Goal: Task Accomplishment & Management: Manage account settings

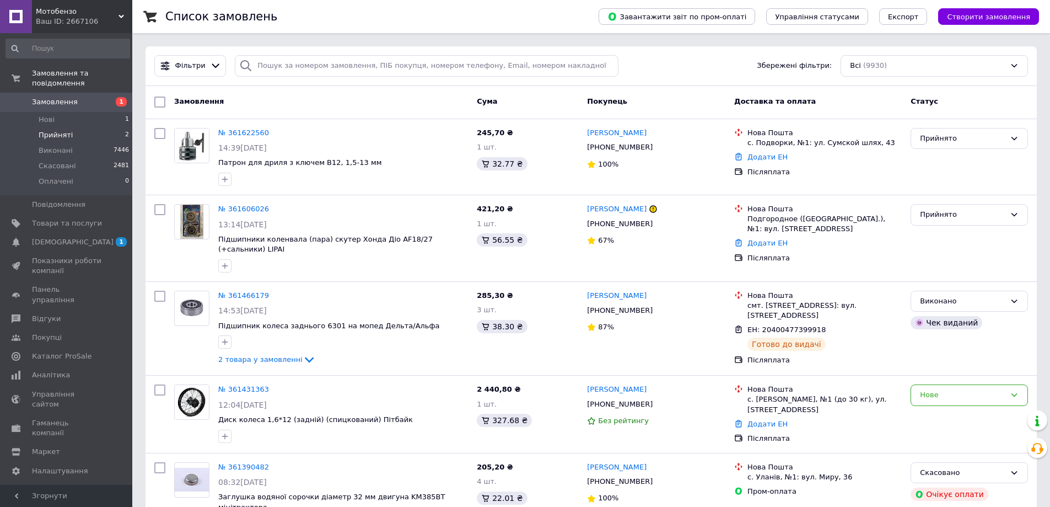
click at [64, 130] on span "Прийняті" at bounding box center [56, 135] width 34 height 10
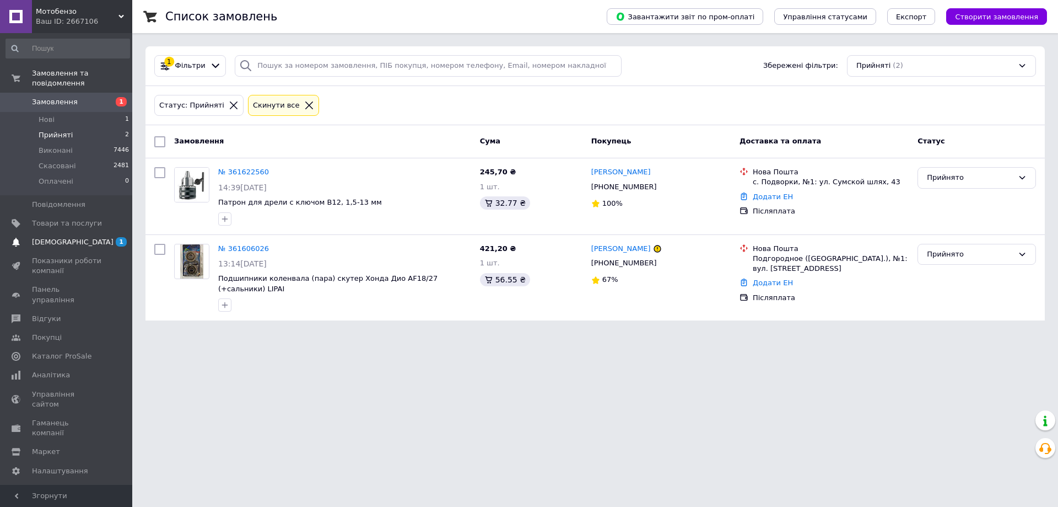
click at [92, 237] on span "[DEMOGRAPHIC_DATA]" at bounding box center [67, 242] width 70 height 10
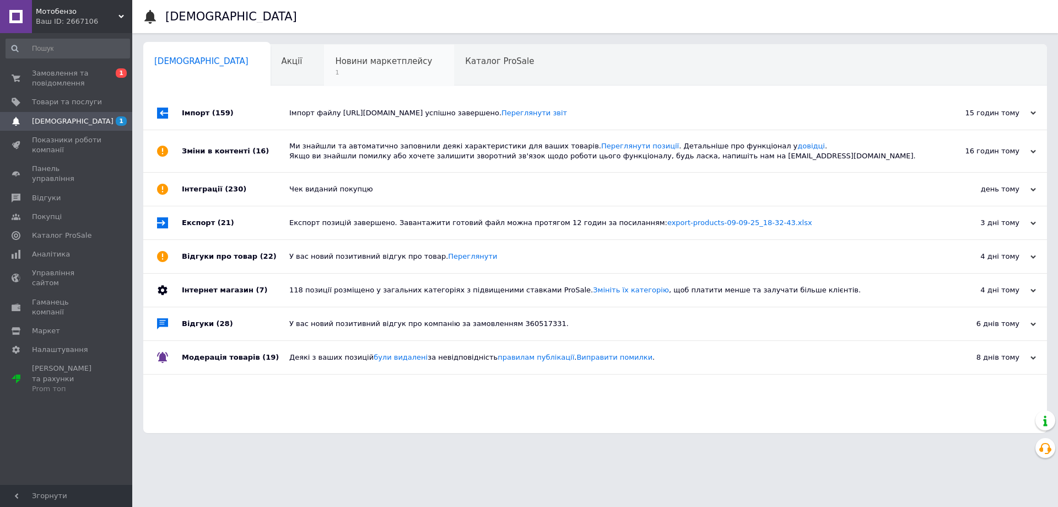
click at [335, 73] on span "1" at bounding box center [383, 72] width 97 height 8
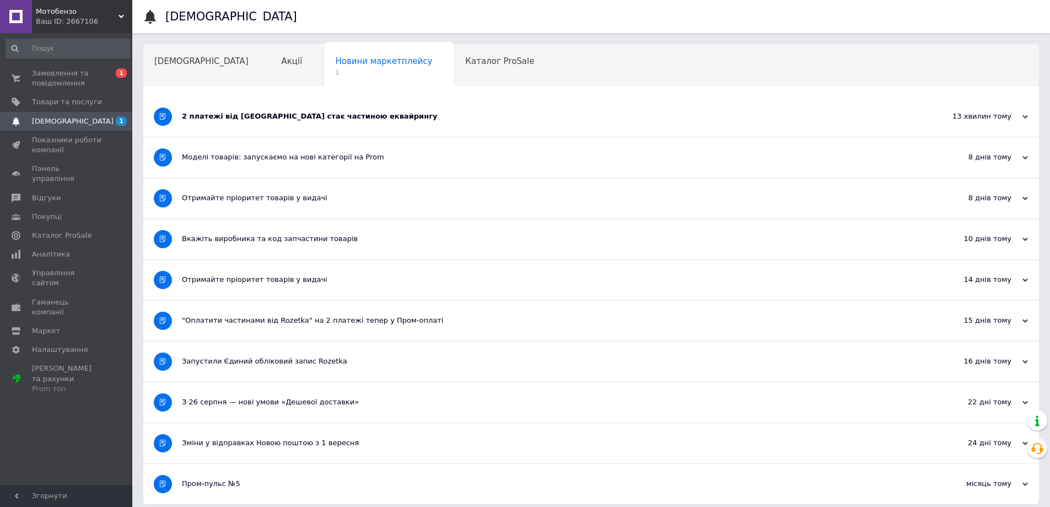
click at [219, 121] on div "2 платежі від Rozetka стає частиною еквайрингу" at bounding box center [550, 116] width 736 height 10
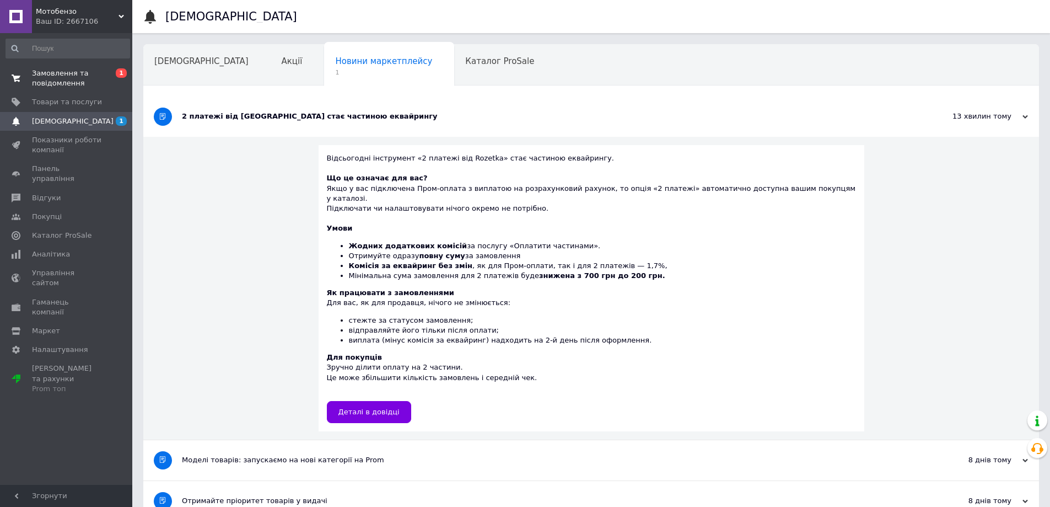
click at [67, 74] on span "Замовлення та повідомлення" at bounding box center [67, 78] width 70 height 20
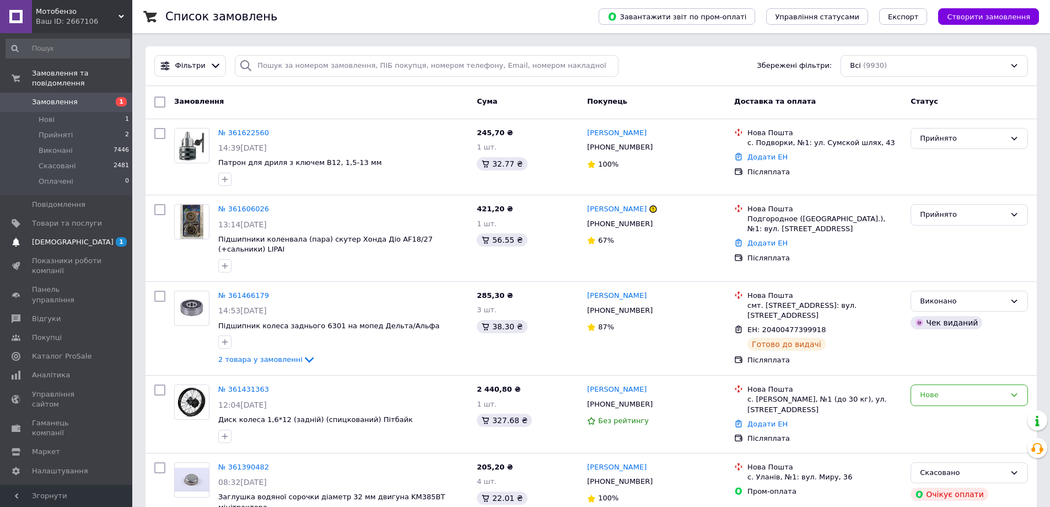
click at [70, 233] on link "Сповіщення 1" at bounding box center [68, 242] width 136 height 19
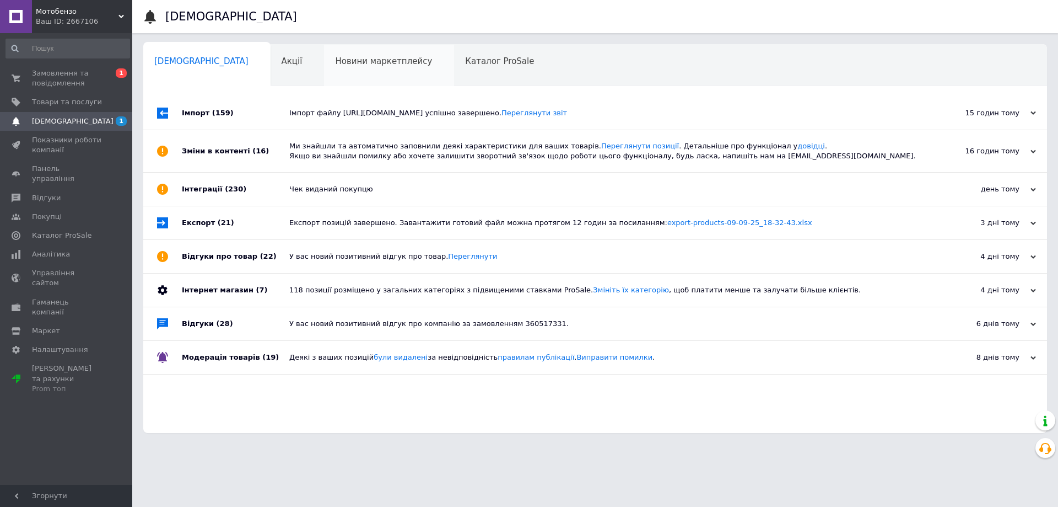
click at [324, 50] on div "Новини маркетплейсу 0" at bounding box center [389, 66] width 130 height 42
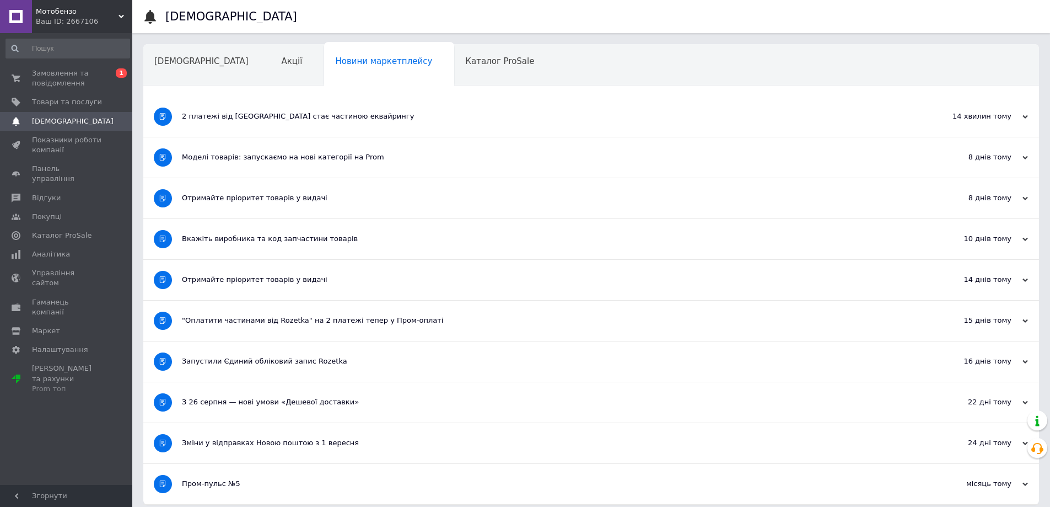
click at [287, 118] on div "2 платежі від Rozetka стає частиною еквайрингу" at bounding box center [550, 116] width 736 height 10
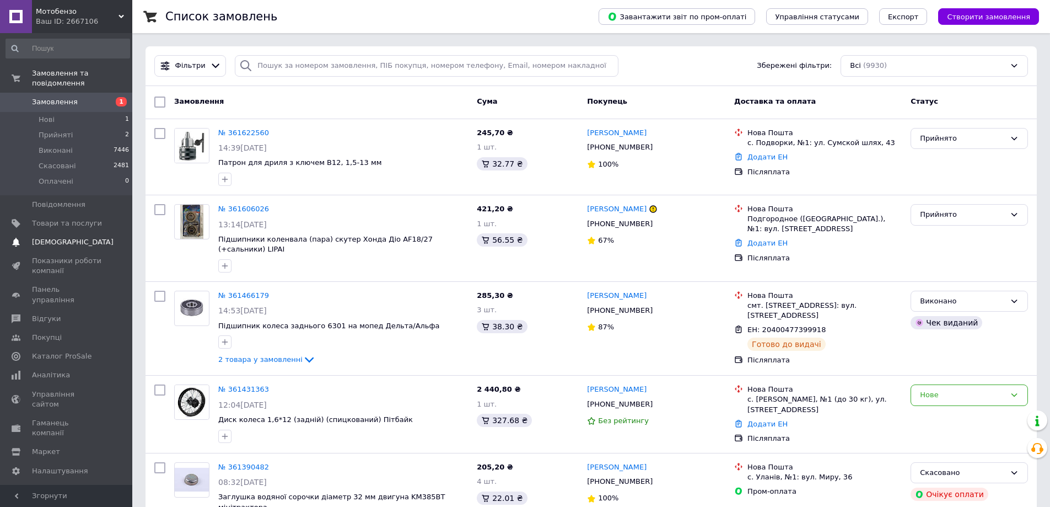
click at [57, 237] on span "[DEMOGRAPHIC_DATA]" at bounding box center [73, 242] width 82 height 10
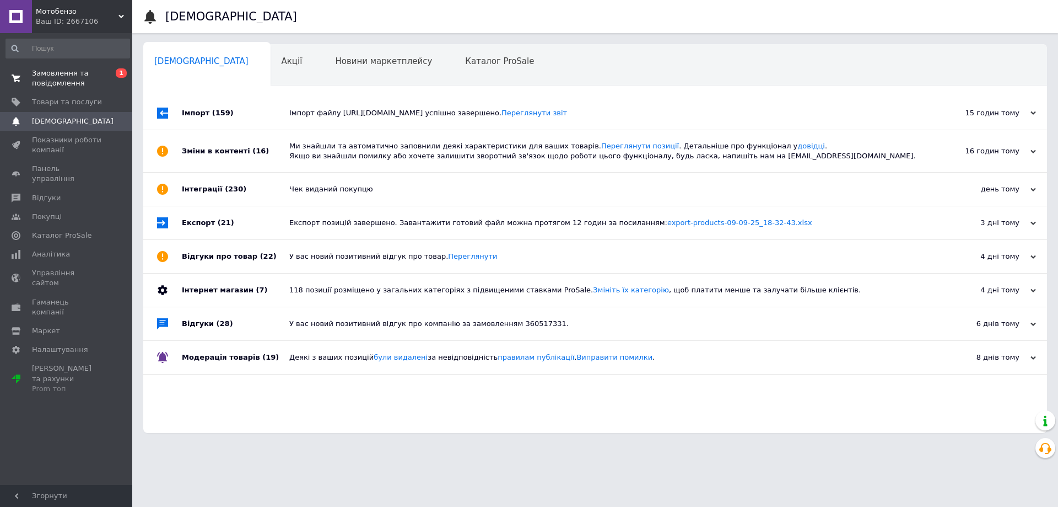
click at [65, 80] on span "Замовлення та повідомлення" at bounding box center [67, 78] width 70 height 20
